Goal: Task Accomplishment & Management: Manage account settings

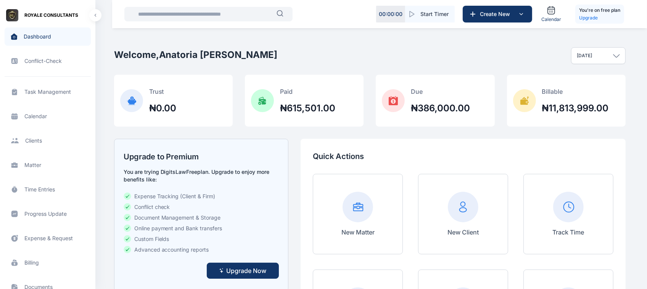
click at [44, 188] on span "Time Entries time entries time entries" at bounding box center [48, 190] width 86 height 18
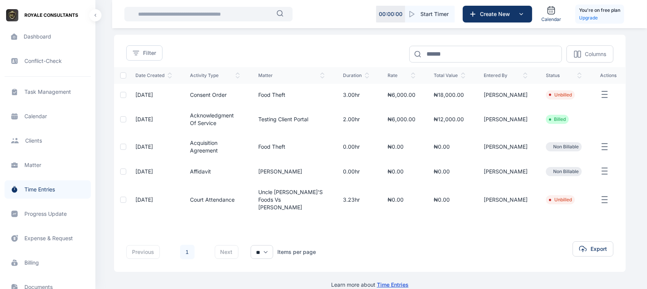
scroll to position [42, 0]
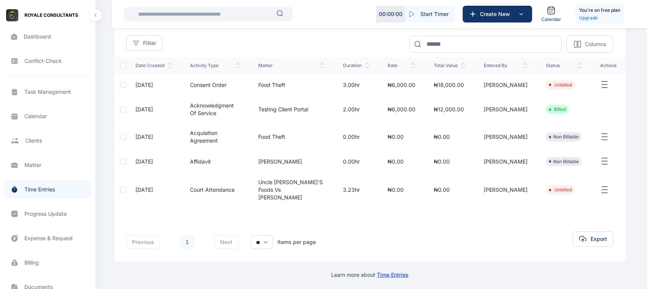
click at [588, 136] on td "Non Billable" at bounding box center [564, 136] width 54 height 27
drag, startPoint x: 595, startPoint y: 138, endPoint x: 608, endPoint y: 137, distance: 13.0
click at [608, 137] on td at bounding box center [608, 136] width 35 height 27
click at [608, 137] on icon "button" at bounding box center [604, 137] width 9 height 10
click at [619, 132] on td "Edit" at bounding box center [608, 136] width 35 height 27
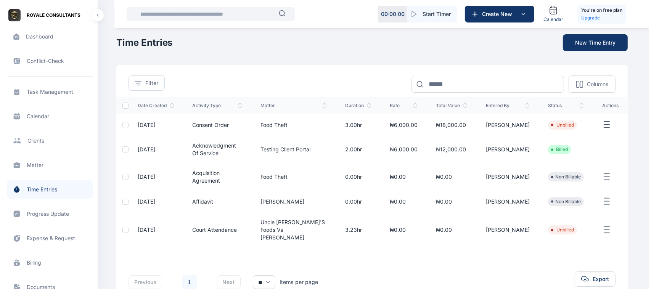
scroll to position [0, 0]
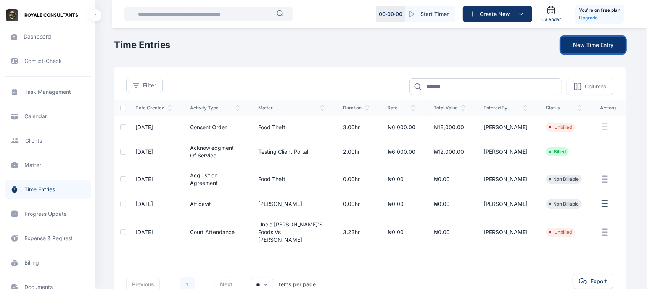
click at [594, 50] on button "New Time Entry" at bounding box center [593, 45] width 65 height 17
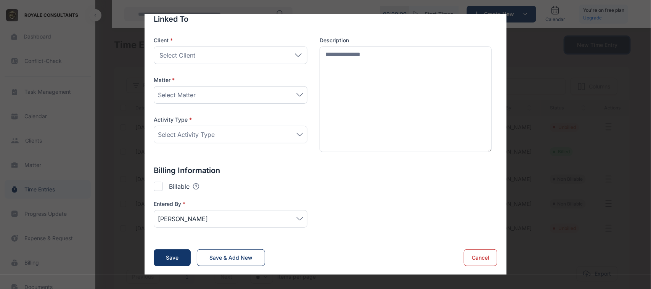
scroll to position [74, 0]
click at [154, 184] on div at bounding box center [158, 185] width 9 height 9
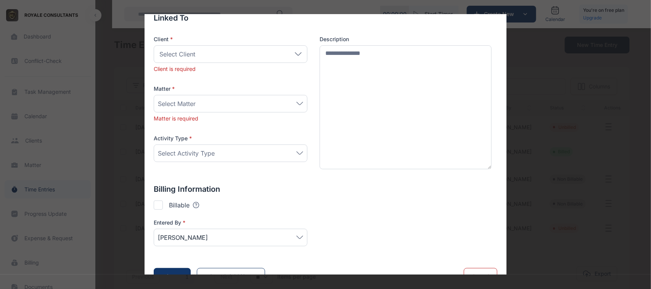
click at [156, 207] on div at bounding box center [158, 205] width 9 height 9
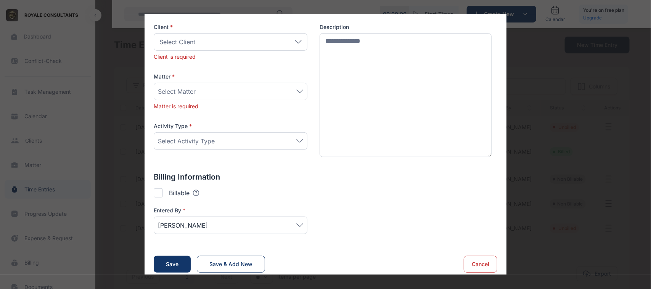
scroll to position [94, 0]
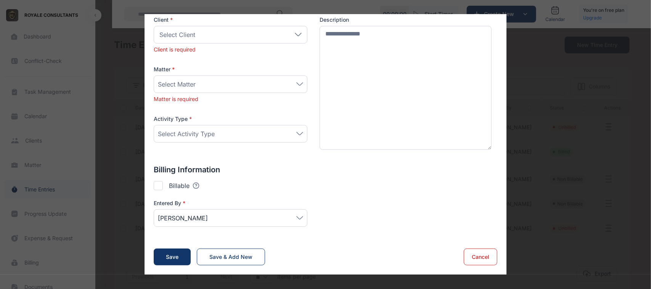
click at [155, 186] on div at bounding box center [158, 185] width 9 height 9
click at [479, 258] on button "Cancel" at bounding box center [481, 257] width 34 height 17
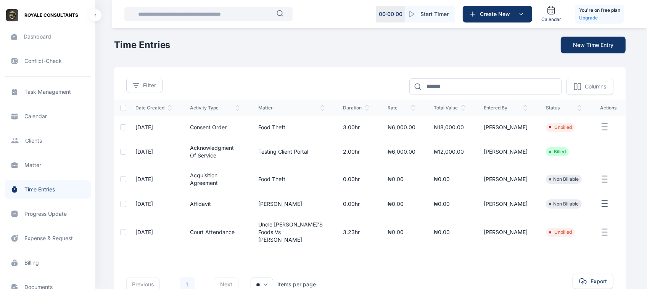
click at [607, 184] on icon "button" at bounding box center [604, 180] width 9 height 10
click at [618, 161] on td at bounding box center [608, 151] width 35 height 27
click at [604, 179] on icon "button" at bounding box center [604, 180] width 9 height 10
click at [595, 192] on span "Edit" at bounding box center [591, 188] width 10 height 8
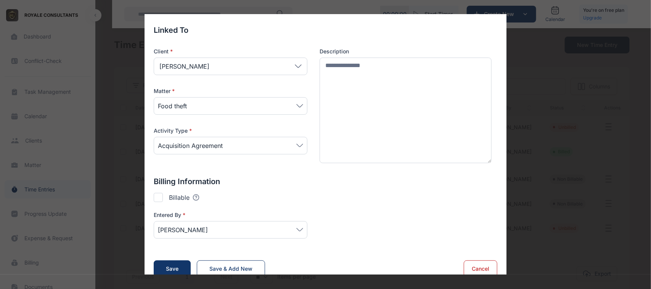
scroll to position [42, 0]
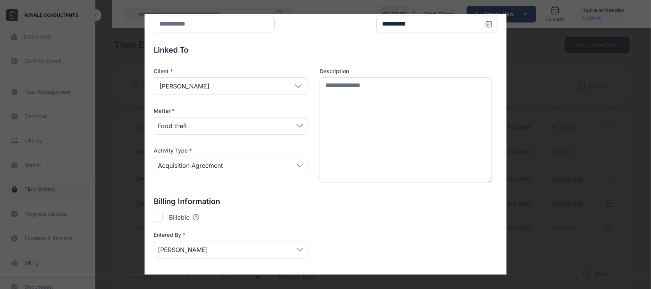
click at [157, 218] on div at bounding box center [158, 217] width 9 height 9
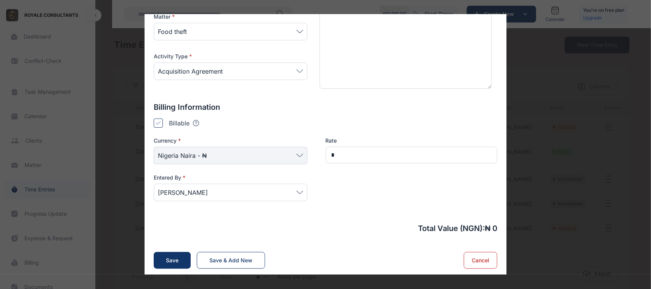
scroll to position [140, 0]
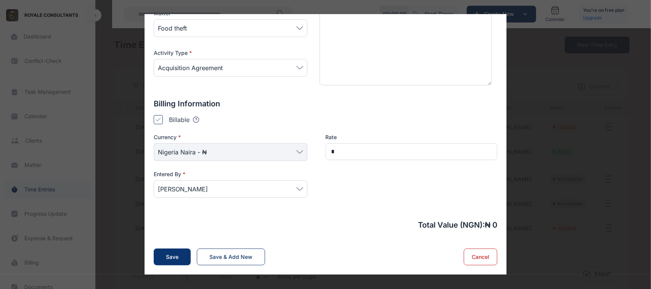
click at [162, 260] on button "Save" at bounding box center [172, 257] width 37 height 17
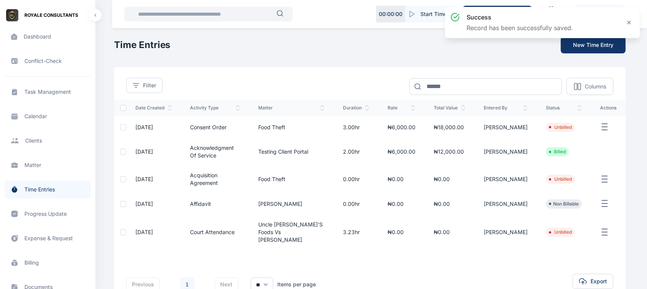
click at [605, 179] on line "button" at bounding box center [604, 179] width 5 height 0
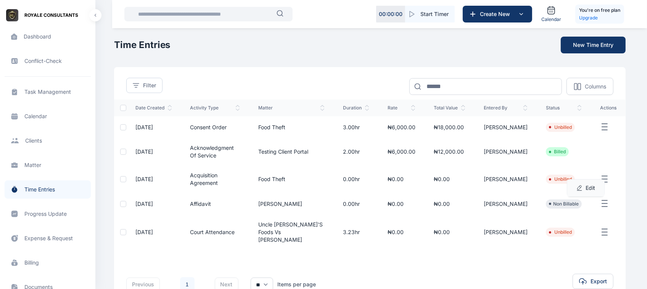
click at [588, 186] on span "Edit" at bounding box center [591, 188] width 10 height 8
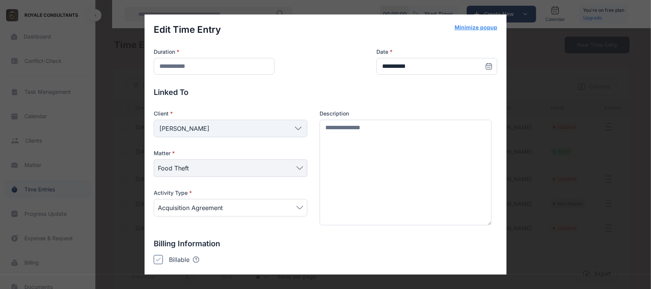
click at [529, 132] on div "**********" at bounding box center [325, 144] width 651 height 289
click at [556, 153] on div "**********" at bounding box center [325, 144] width 651 height 289
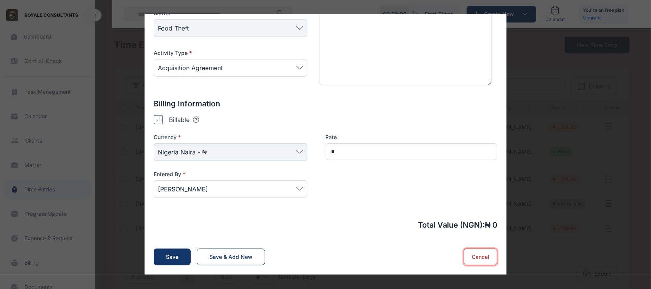
click at [468, 263] on button "Cancel" at bounding box center [481, 257] width 34 height 17
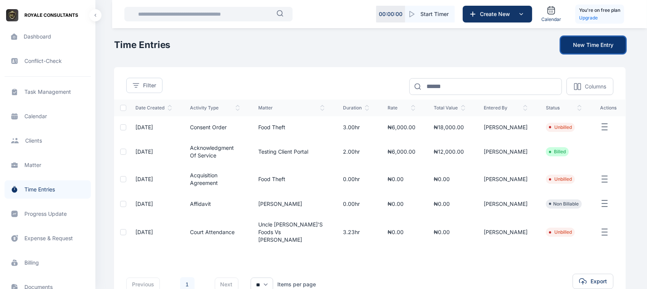
click at [584, 43] on button "New Time Entry" at bounding box center [593, 45] width 65 height 17
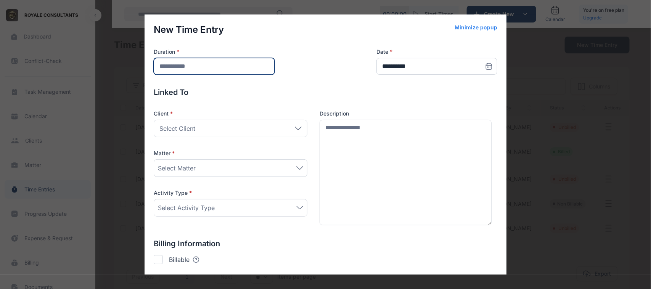
click at [235, 74] on input "number" at bounding box center [214, 66] width 121 height 17
type input "***"
click at [223, 134] on div "Select Client" at bounding box center [231, 129] width 154 height 18
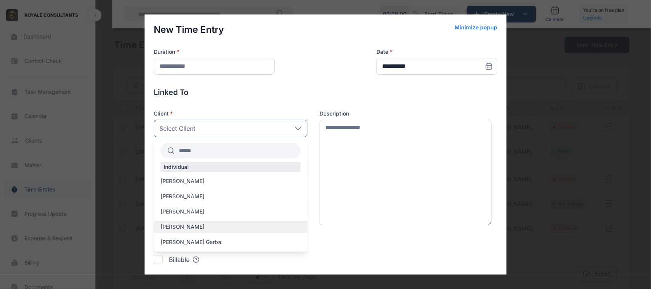
click at [199, 222] on div "[PERSON_NAME]" at bounding box center [231, 227] width 154 height 12
click at [202, 231] on div "[PERSON_NAME]" at bounding box center [231, 227] width 154 height 12
click at [173, 231] on span "[PERSON_NAME]" at bounding box center [183, 227] width 44 height 8
click at [173, 231] on div "**********" at bounding box center [326, 182] width 344 height 316
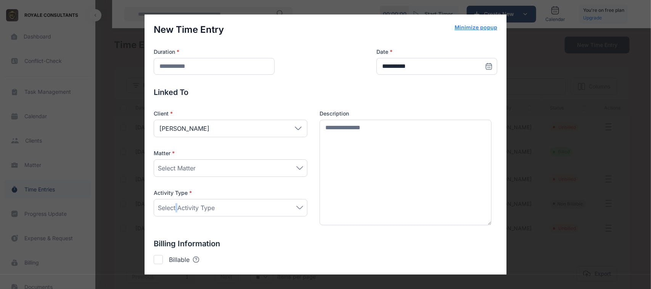
click at [274, 165] on div "Select Matter" at bounding box center [230, 168] width 145 height 9
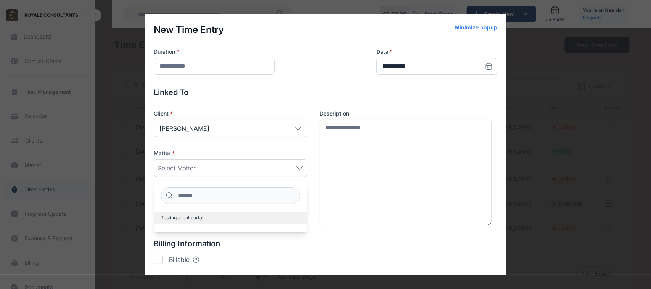
click at [239, 221] on label "Testing client portal" at bounding box center [230, 218] width 153 height 12
click at [275, 258] on div "Billable Tooltips text here Checking this means that this can be added to an in…" at bounding box center [326, 259] width 344 height 9
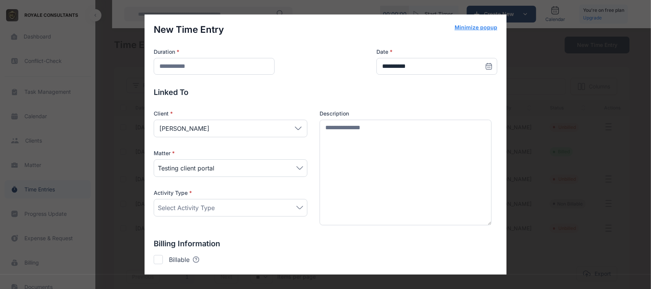
scroll to position [16, 0]
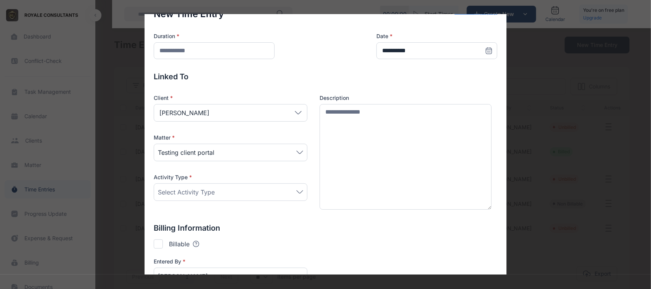
click at [296, 198] on div "Select Activity Type" at bounding box center [231, 193] width 154 height 18
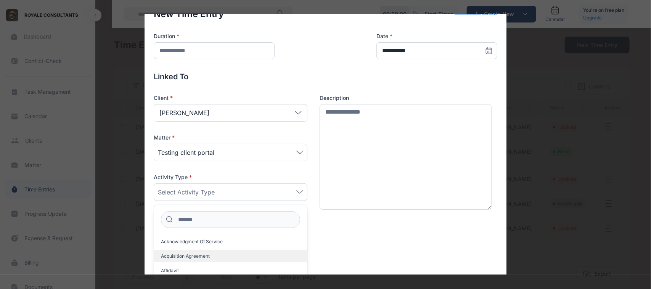
click at [189, 261] on label "Acquisition Agreement" at bounding box center [230, 256] width 153 height 12
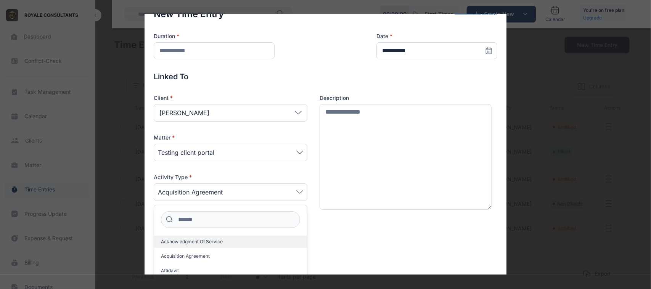
click at [286, 242] on label "Acknowledgment of Service" at bounding box center [230, 242] width 153 height 12
click at [321, 241] on div "Billable Tooltips text here Checking this means that this can be added to an in…" at bounding box center [326, 244] width 344 height 9
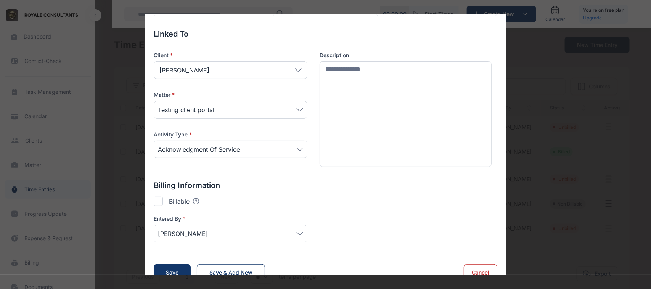
scroll to position [74, 0]
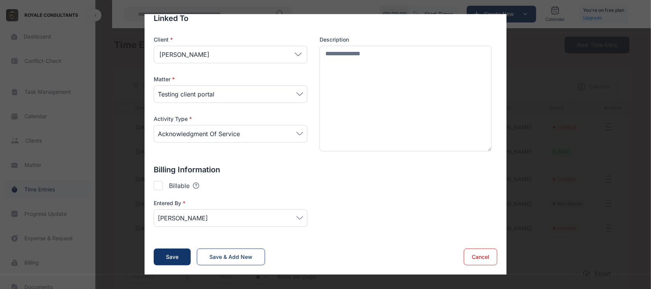
click at [155, 185] on div at bounding box center [158, 185] width 9 height 9
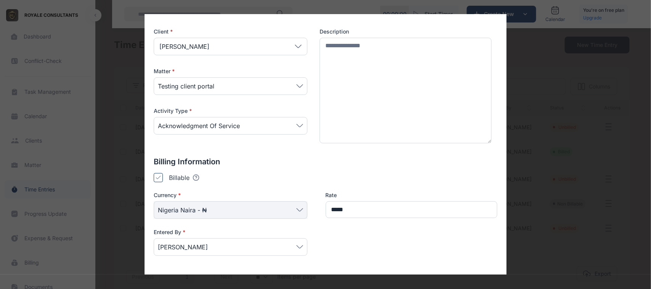
scroll to position [90, 0]
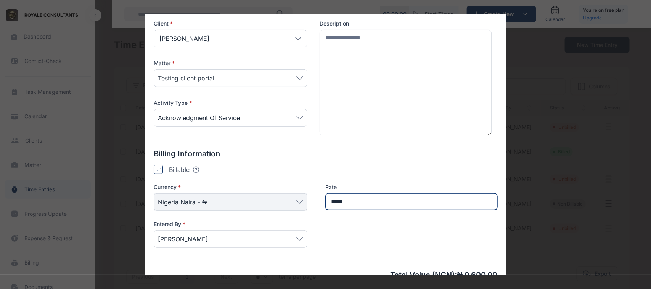
click at [364, 197] on input "*****" at bounding box center [412, 201] width 172 height 17
type input "******"
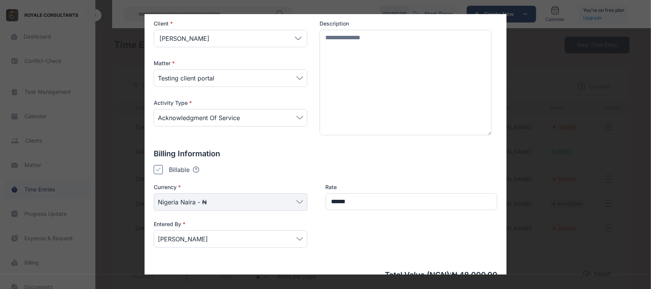
click at [356, 252] on div "Currency * [GEOGRAPHIC_DATA] Naira - ₦ Rate ****** Entered By * [PERSON_NAME]" at bounding box center [326, 221] width 344 height 74
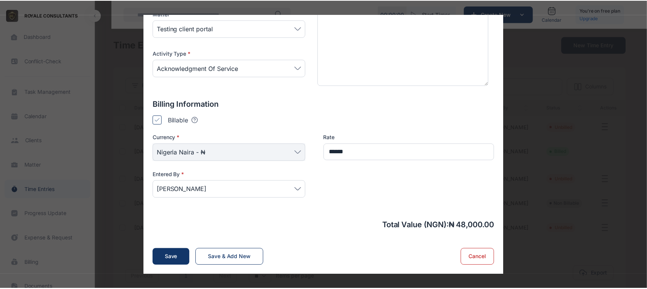
scroll to position [140, 0]
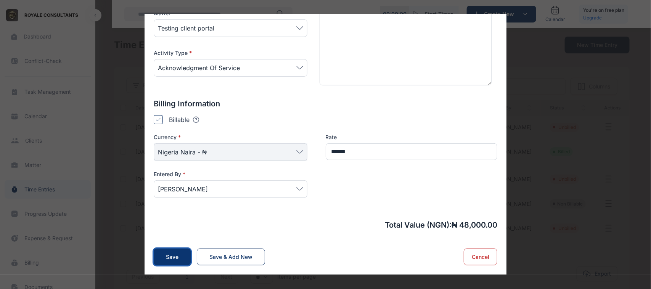
click at [168, 258] on div "Save" at bounding box center [172, 257] width 13 height 8
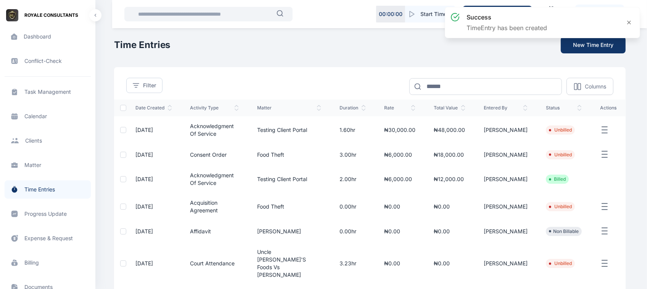
click at [608, 132] on icon "button" at bounding box center [604, 131] width 9 height 10
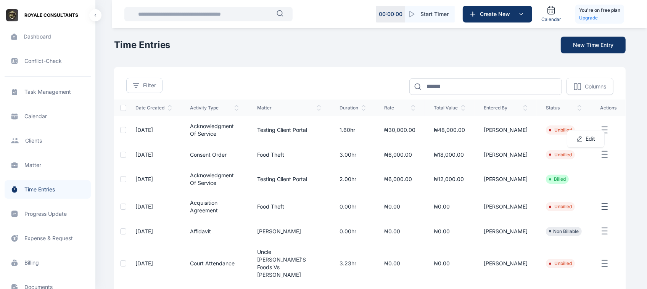
click at [553, 132] on li "Unbilled" at bounding box center [560, 130] width 23 height 6
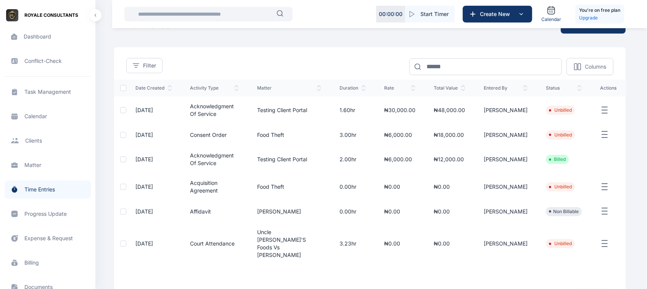
scroll to position [0, 0]
